Goal: Transaction & Acquisition: Purchase product/service

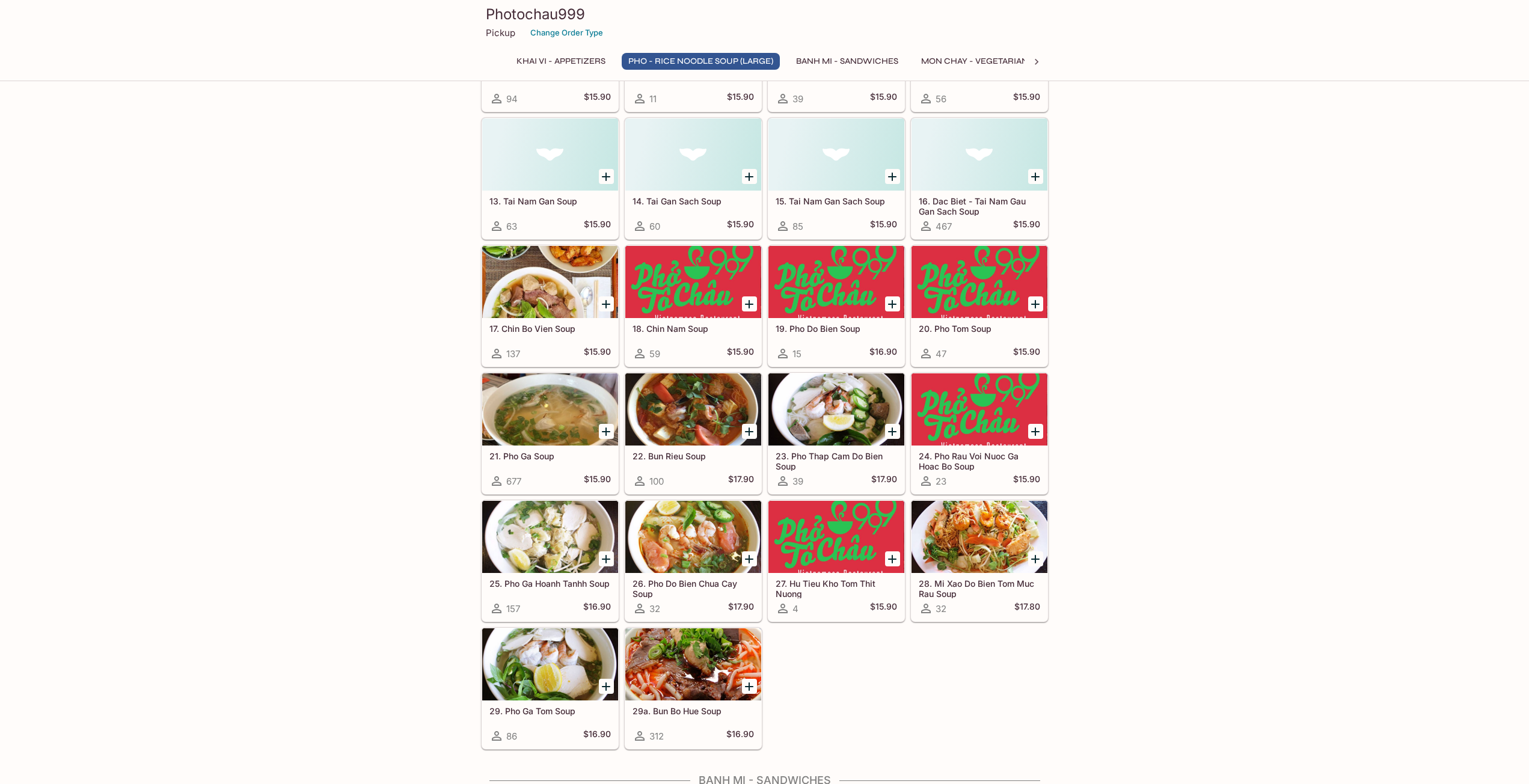
scroll to position [721, 0]
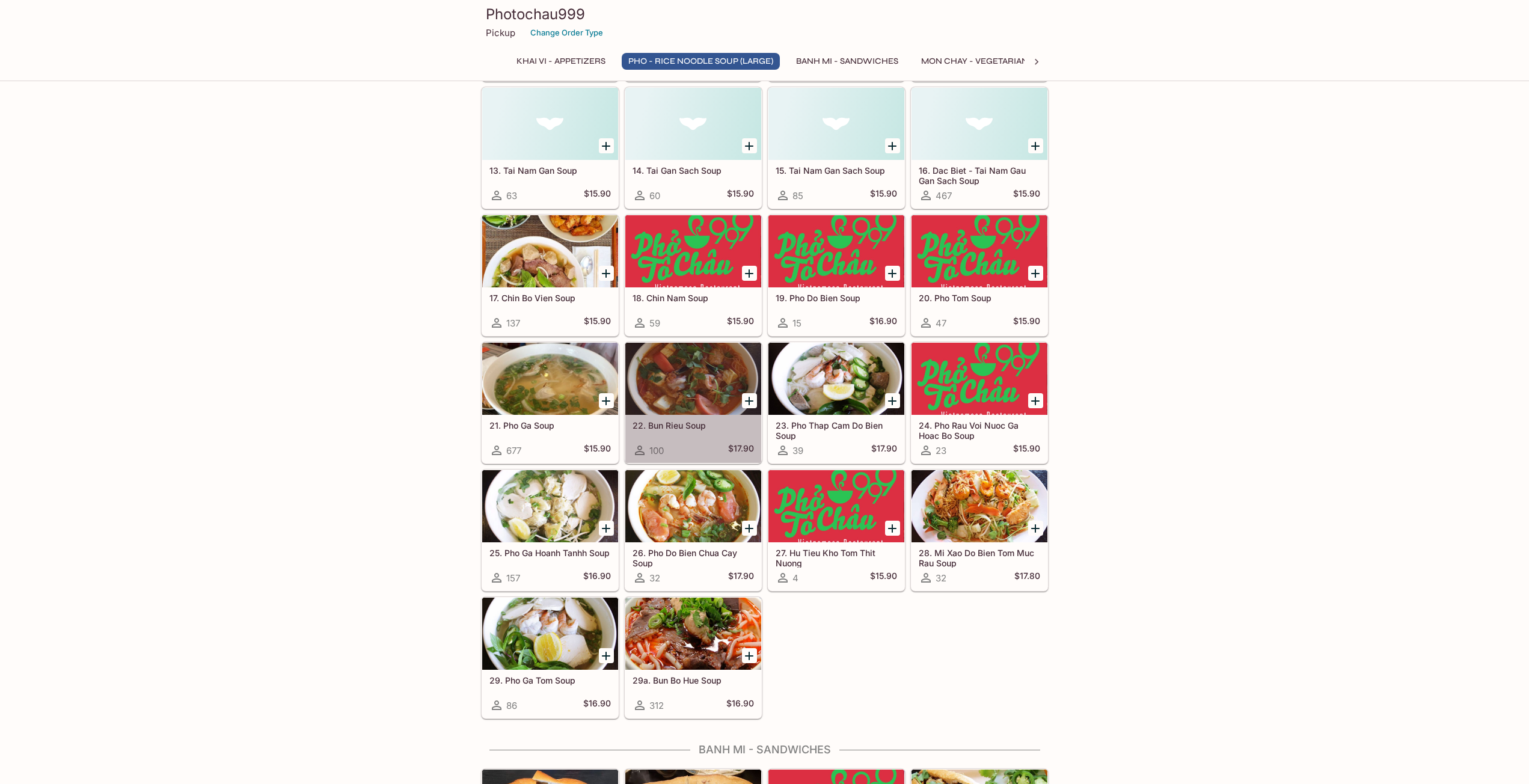
click at [715, 423] on h5 "22. Bun Rieu Soup" at bounding box center [693, 425] width 121 height 10
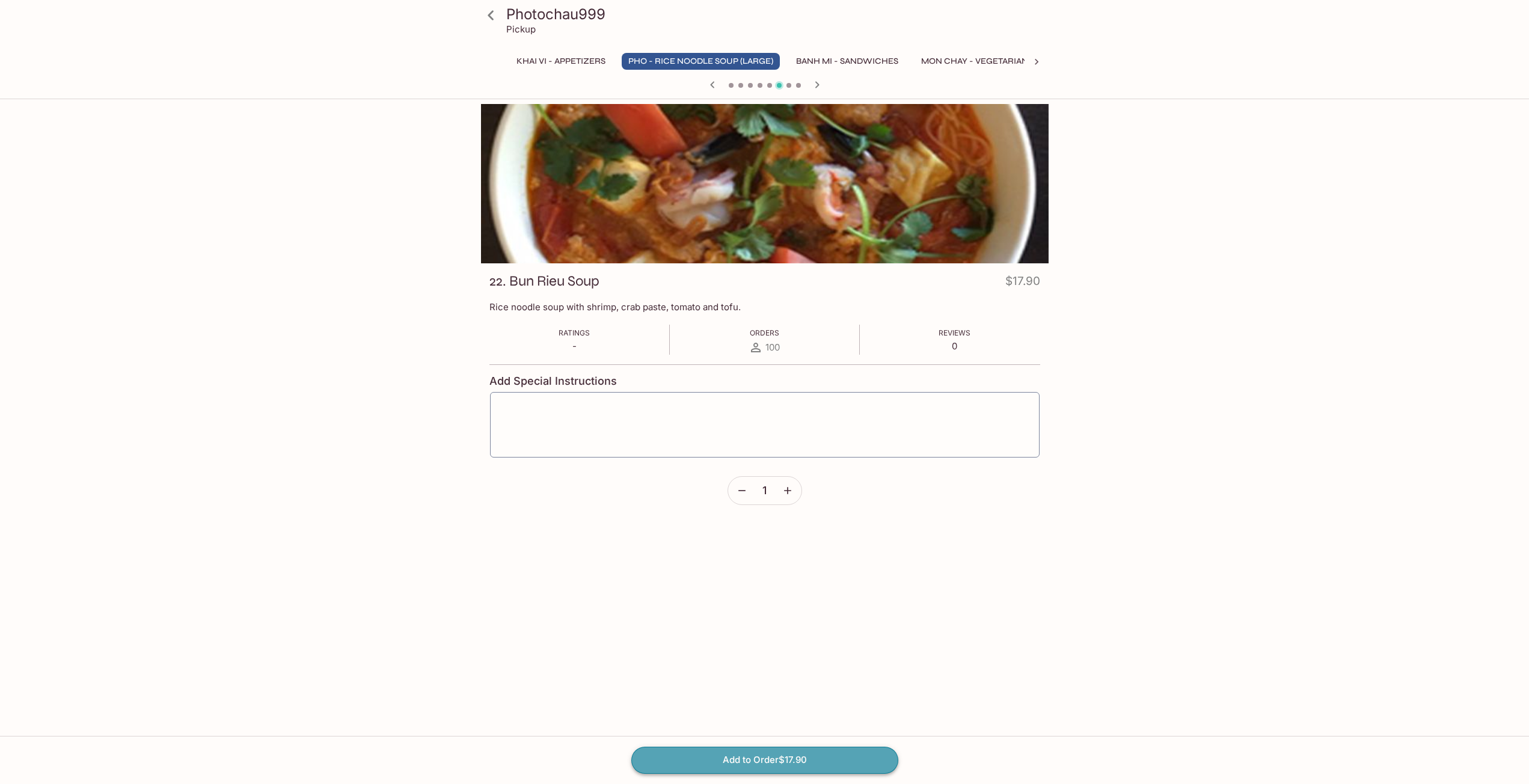
click at [766, 758] on button "Add to Order $17.90" at bounding box center [764, 759] width 267 height 27
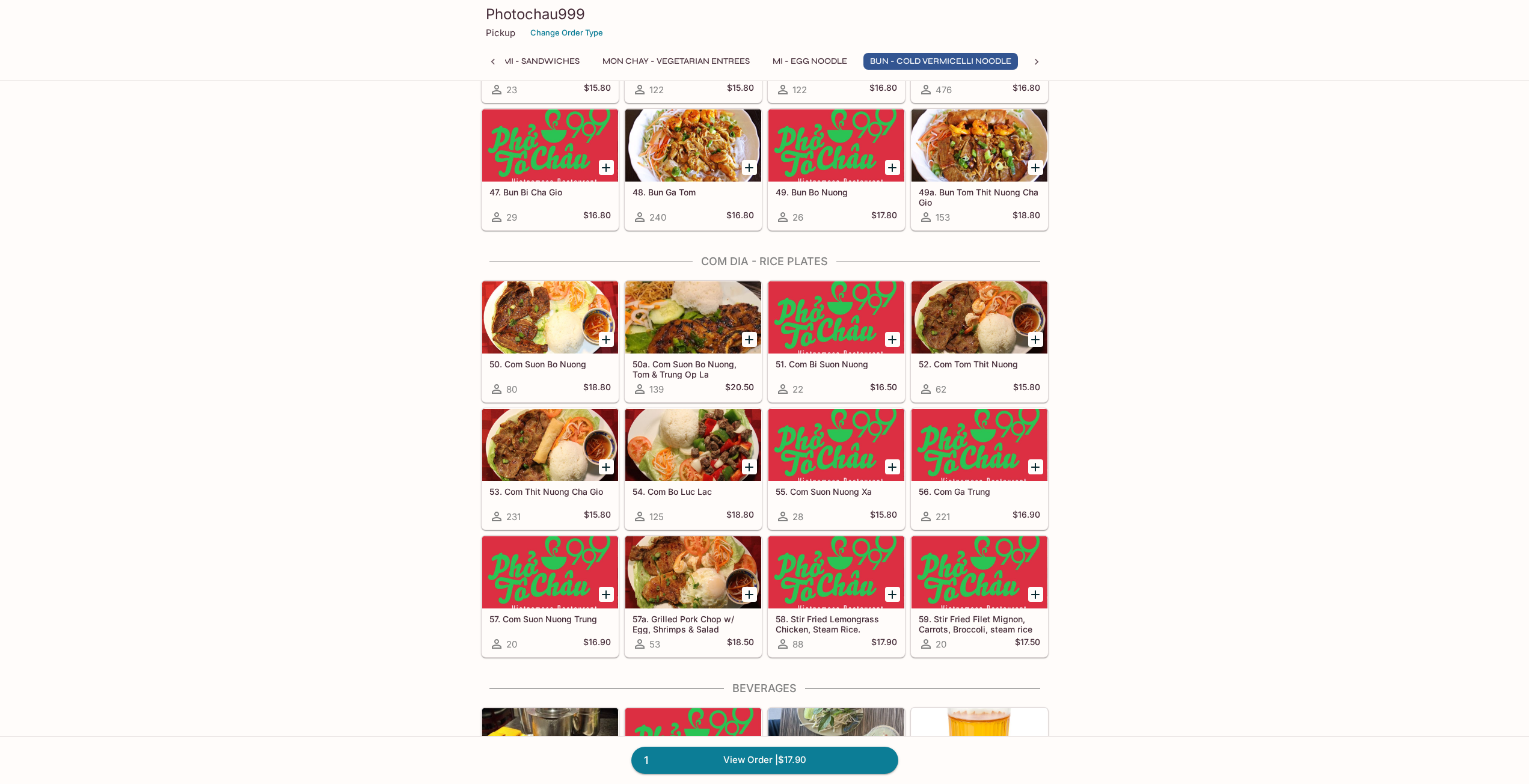
scroll to position [2284, 0]
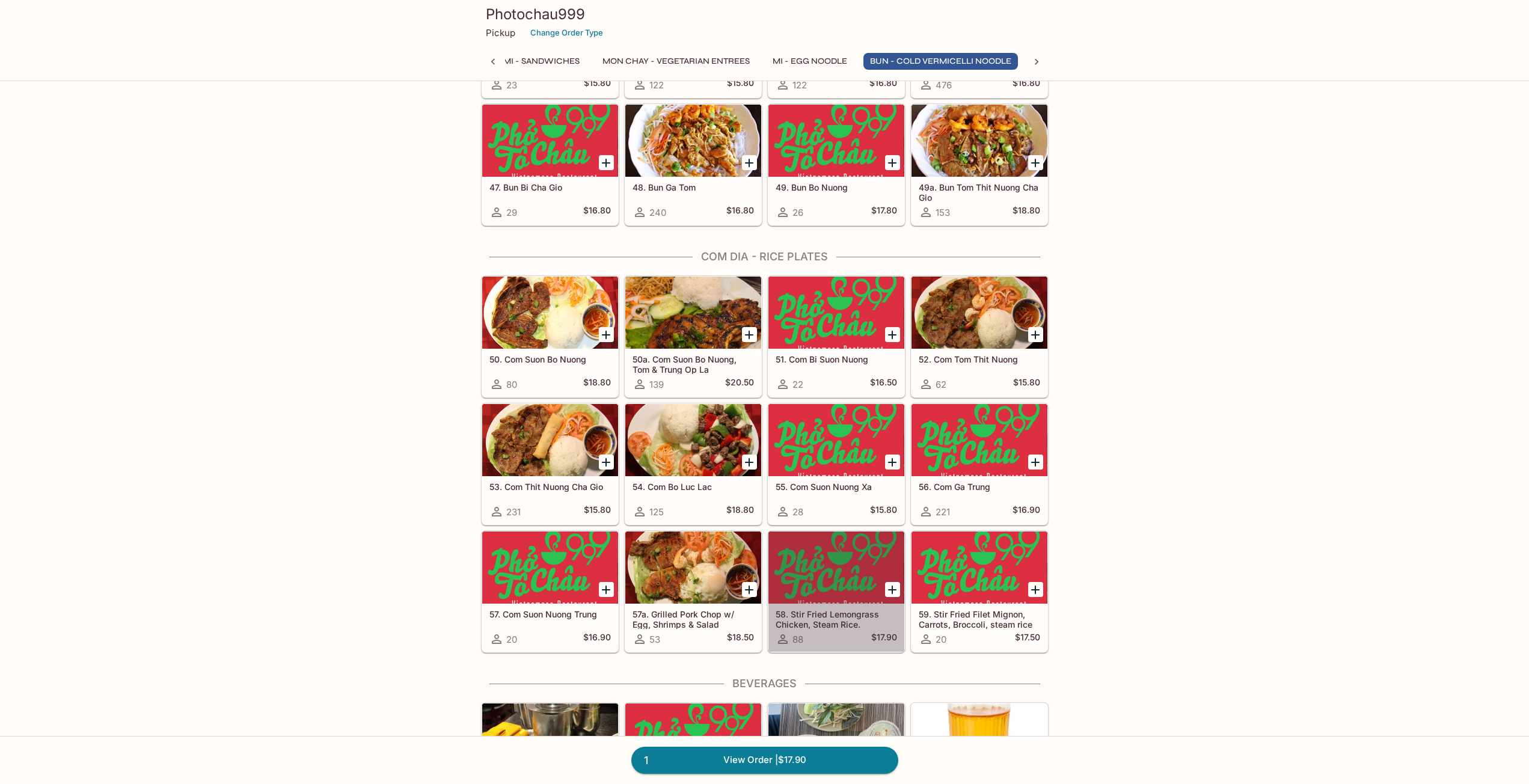
click at [842, 583] on div at bounding box center [837, 567] width 136 height 72
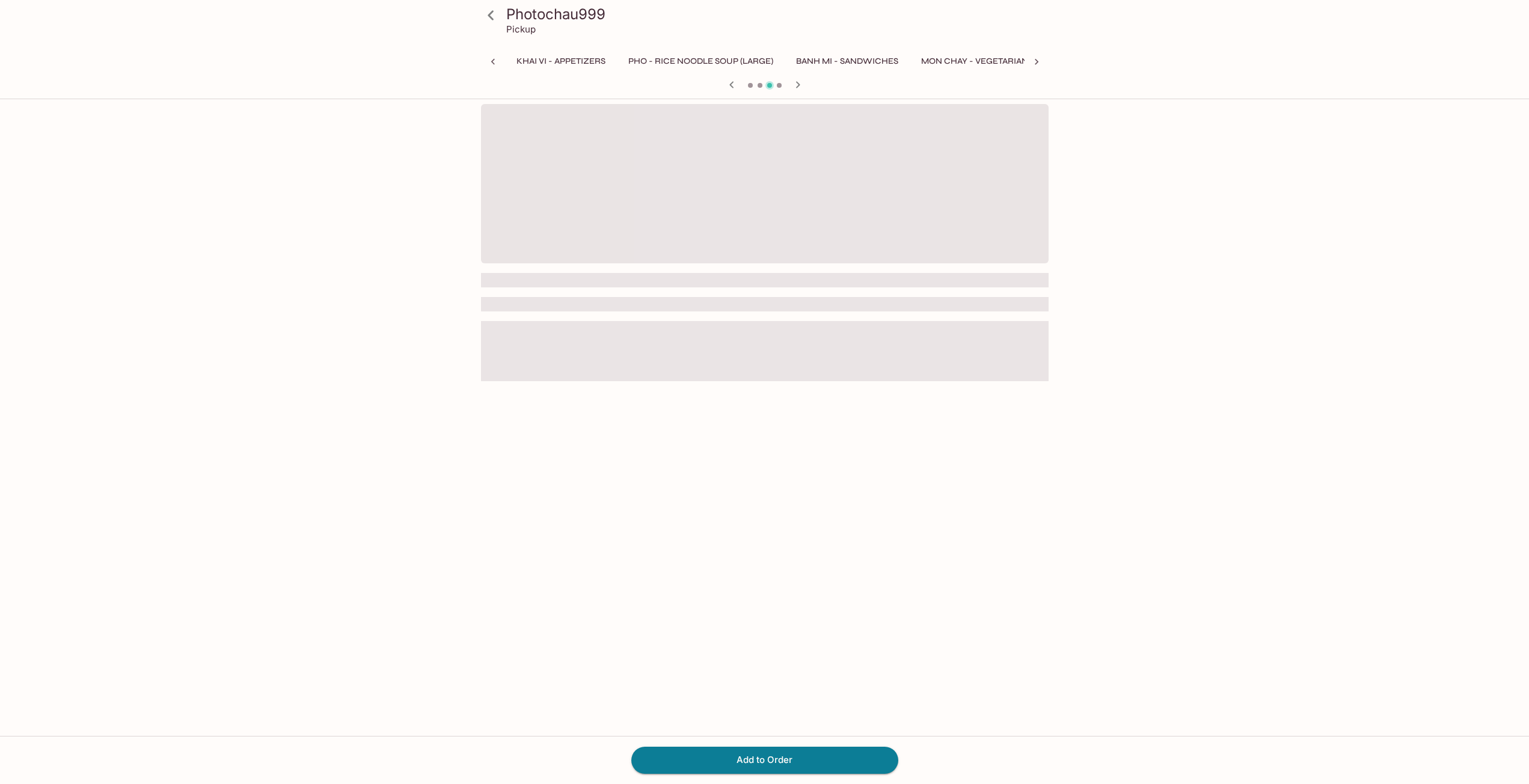
scroll to position [0, 440]
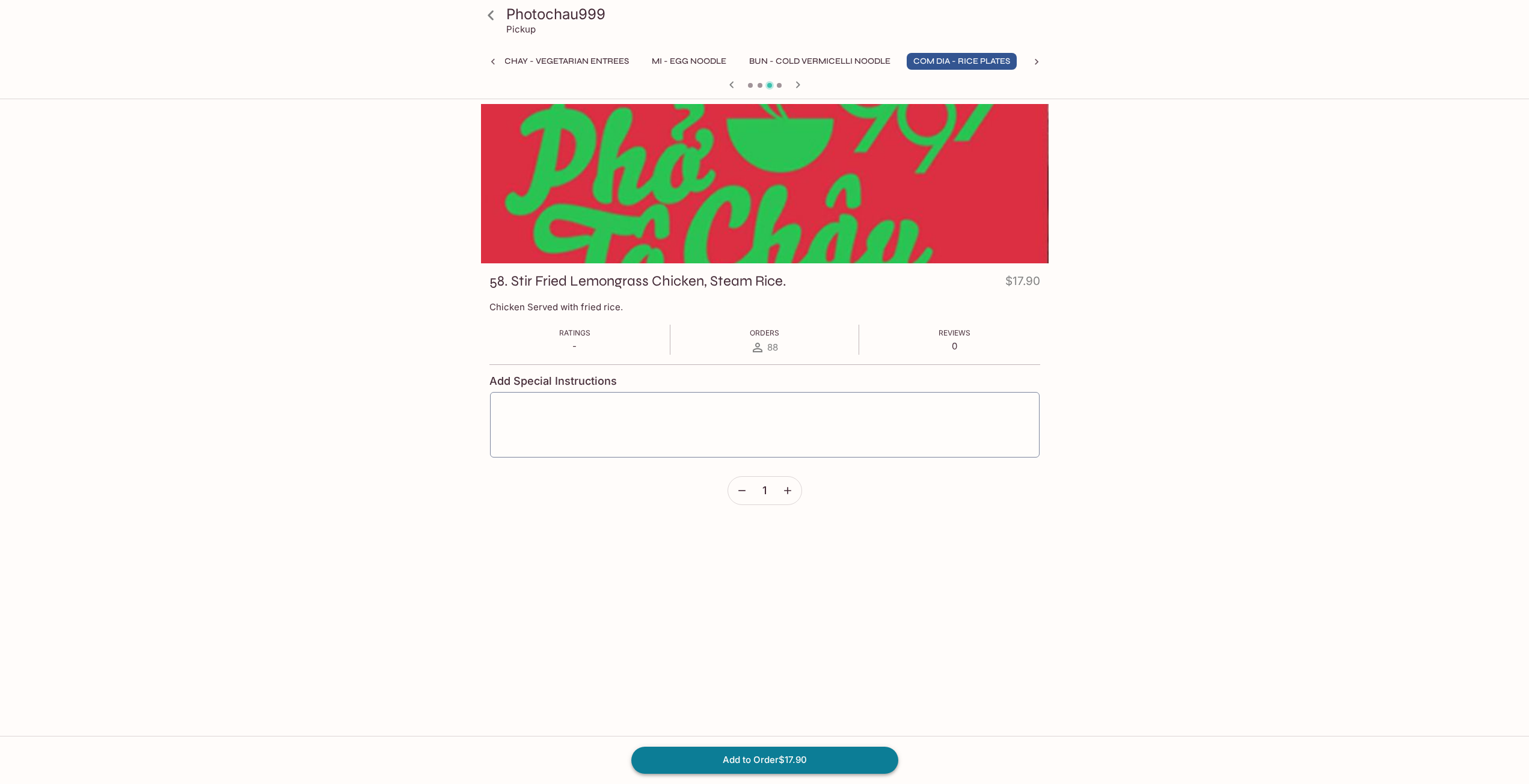
click at [772, 759] on button "Add to Order $17.90" at bounding box center [764, 759] width 267 height 27
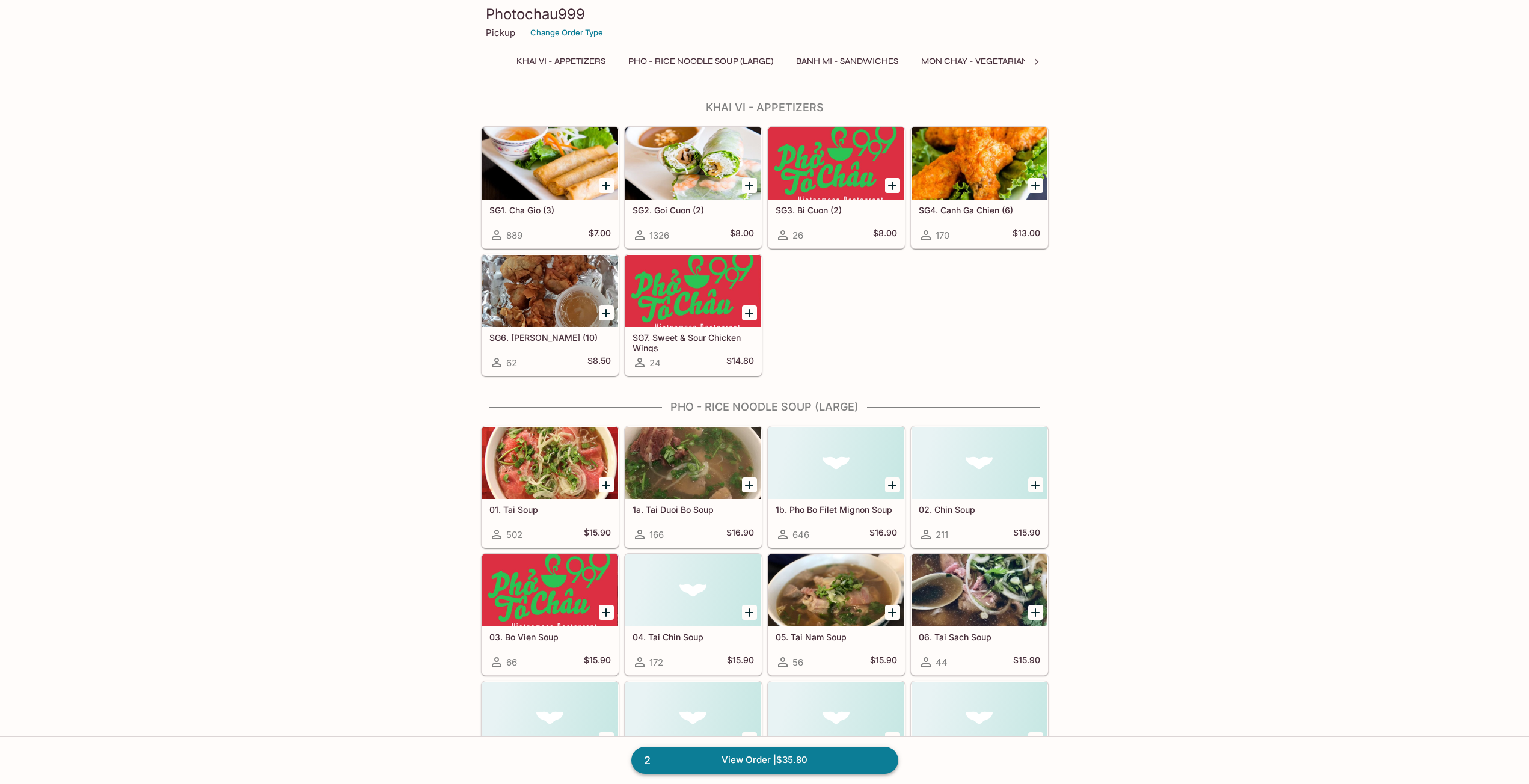
click at [777, 761] on link "2 View Order | $35.80" at bounding box center [764, 759] width 267 height 27
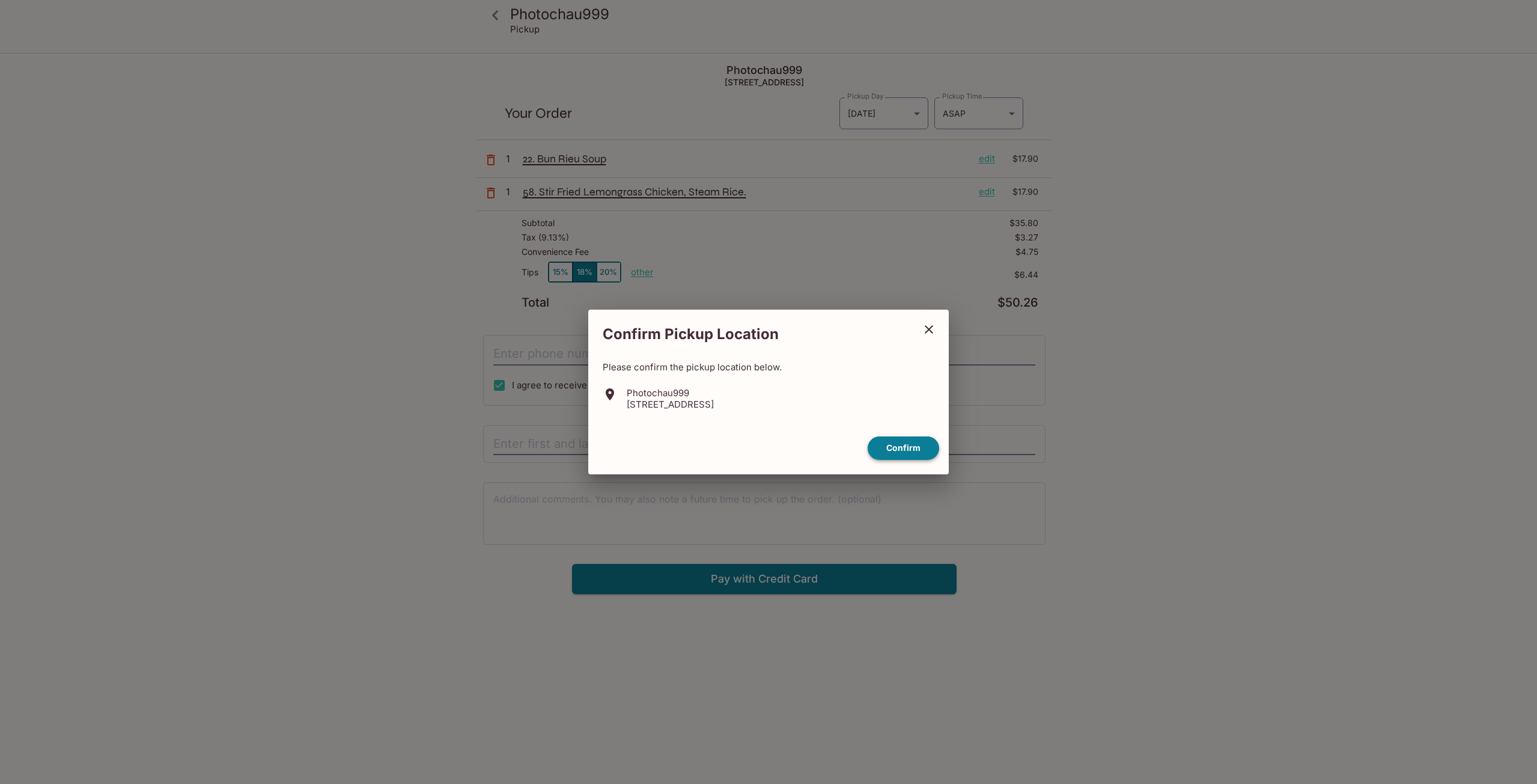
click at [900, 448] on button "Confirm" at bounding box center [903, 448] width 71 height 23
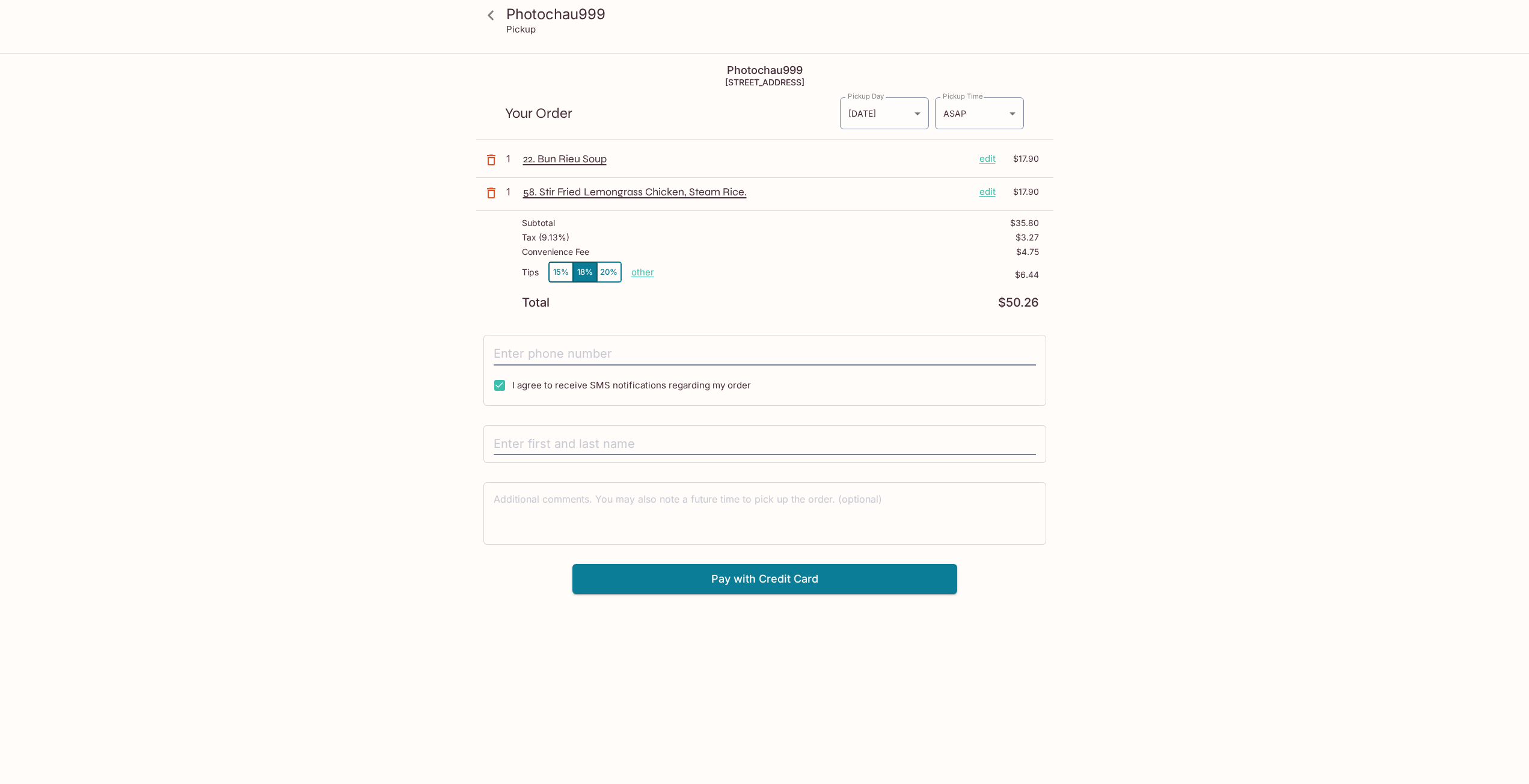
click at [647, 271] on p "other" at bounding box center [642, 271] width 23 height 11
type input "5.00"
click at [539, 352] on input "tel" at bounding box center [764, 354] width 542 height 23
type input "[PHONE_NUMBER]"
type input "[PERSON_NAME]"
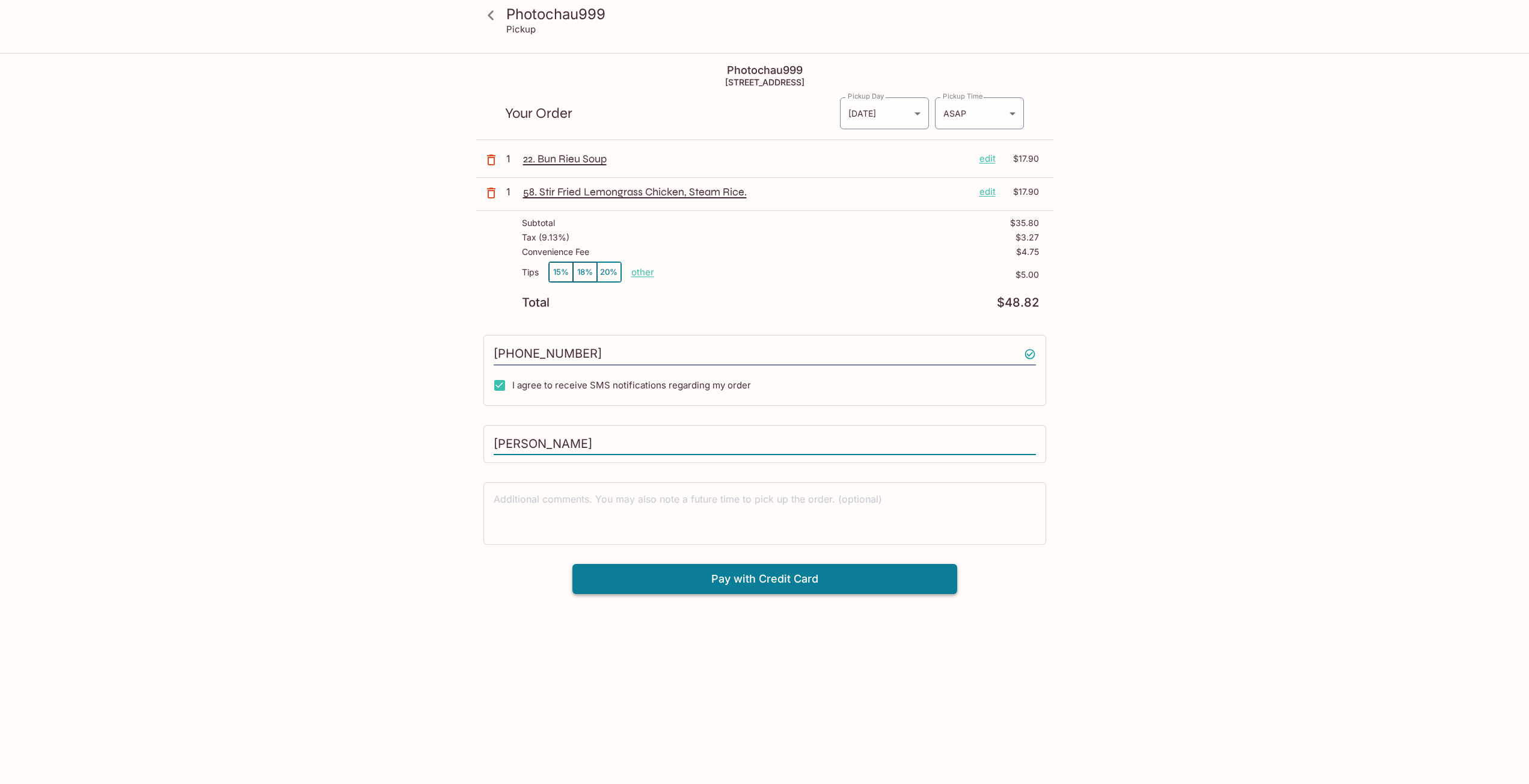
click at [773, 581] on button "Pay with Credit Card" at bounding box center [764, 578] width 385 height 30
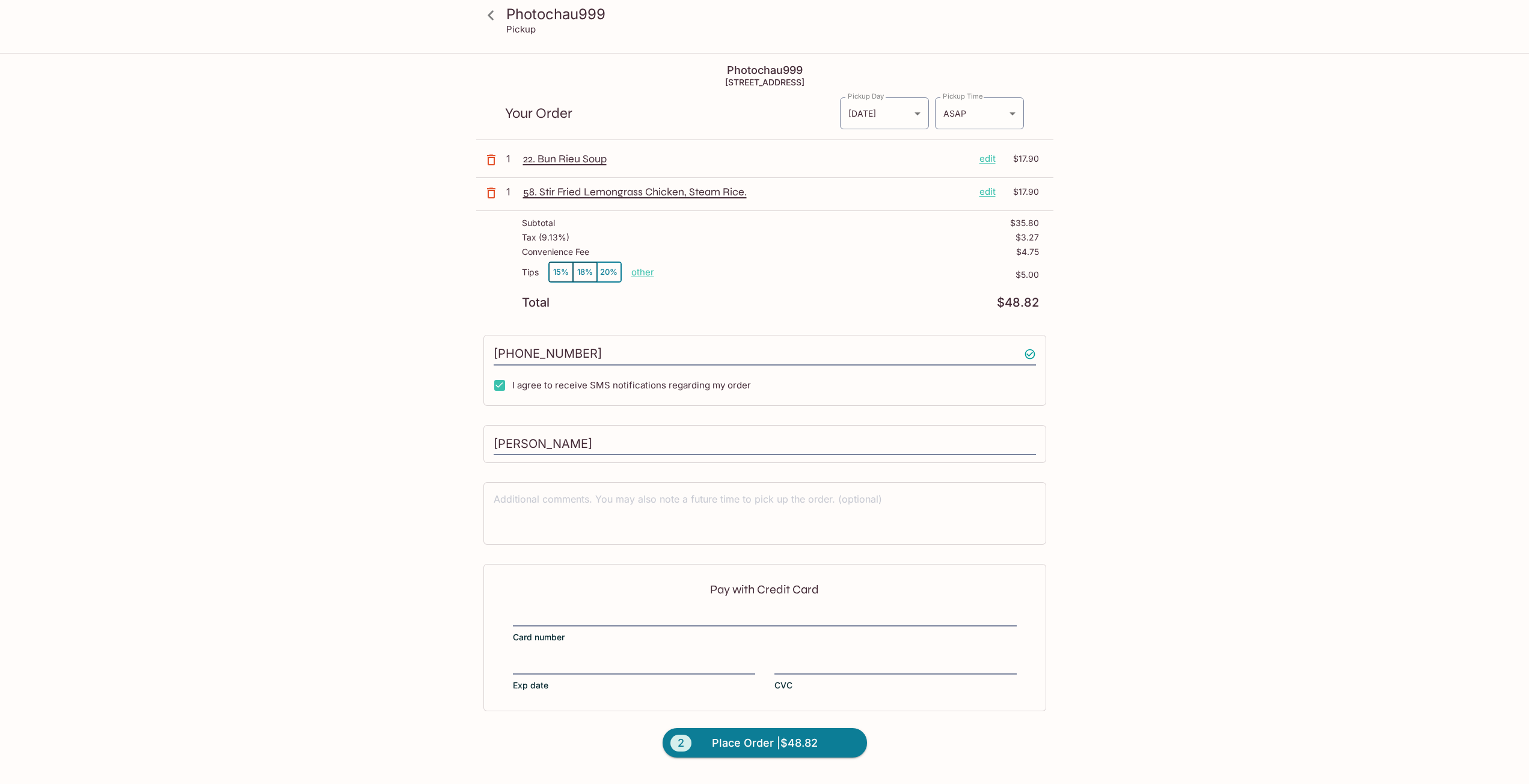
scroll to position [54, 0]
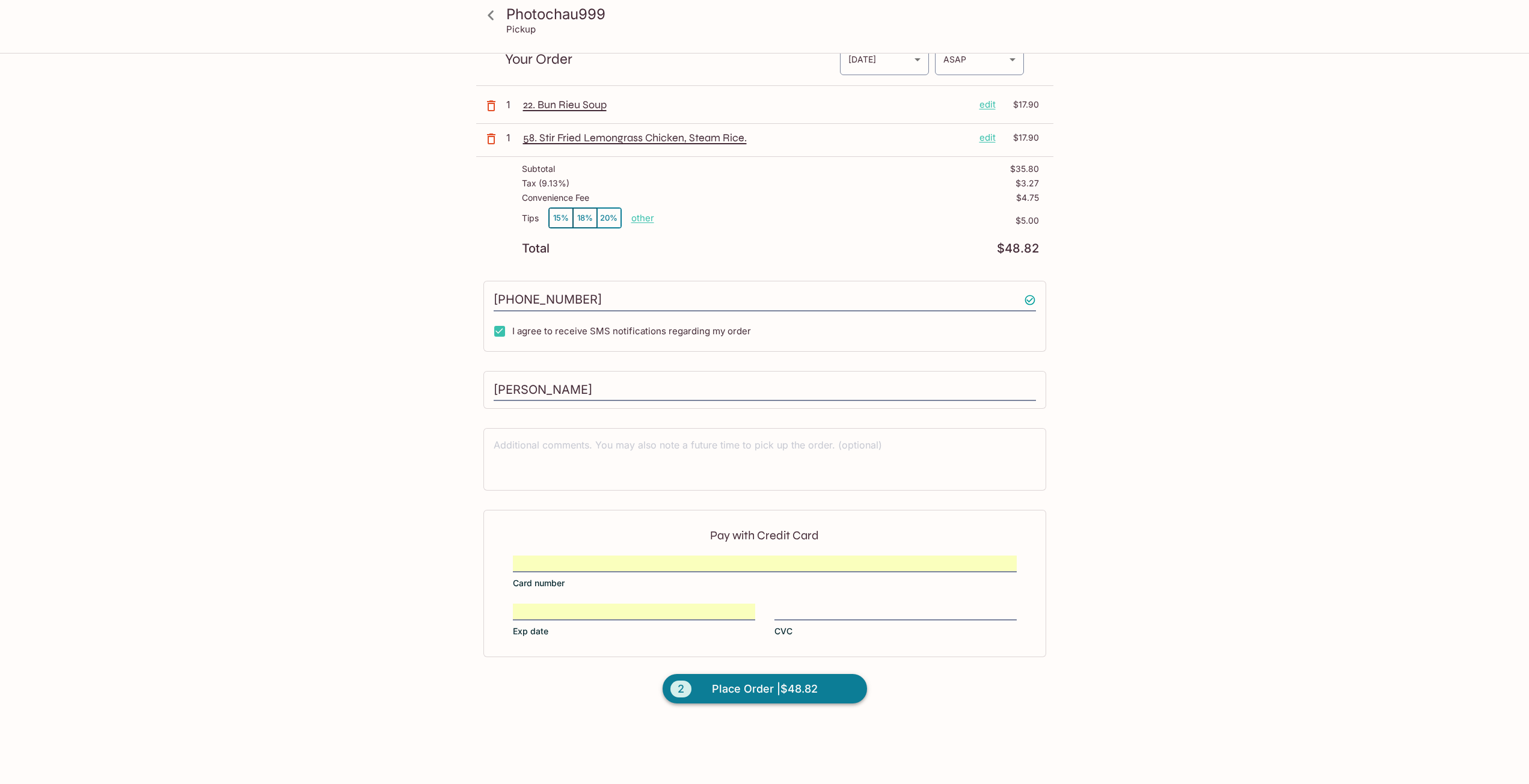
click at [742, 690] on span "Place Order | $48.82" at bounding box center [764, 688] width 106 height 19
